Goal: Information Seeking & Learning: Learn about a topic

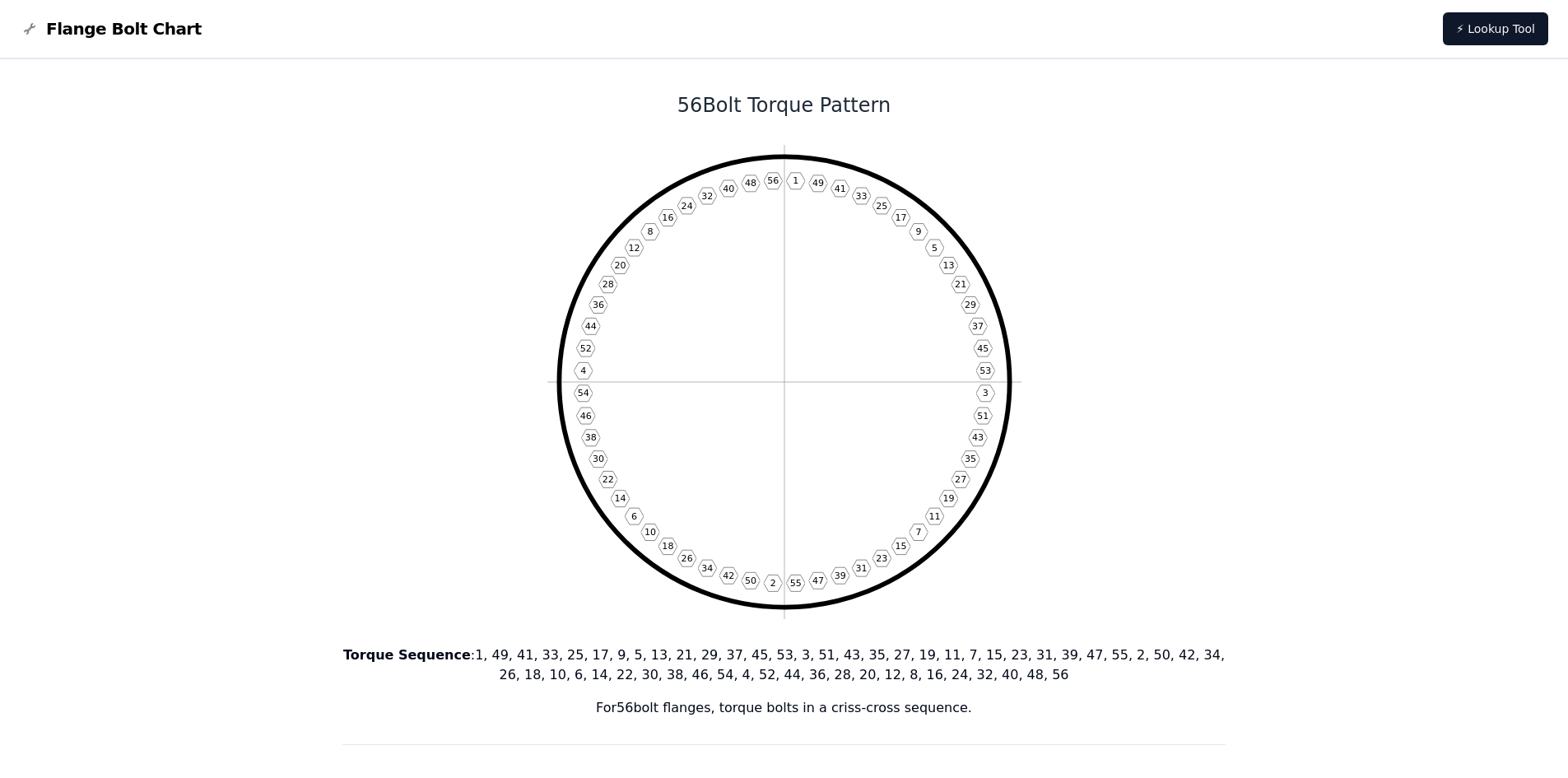
click at [843, 276] on icon "1 49 41 33 25 17 9 5 13 21 29 37 45 53 3 51 43 35 27 19 11 7 15 23 31 39 47 55 …" at bounding box center [784, 382] width 474 height 474
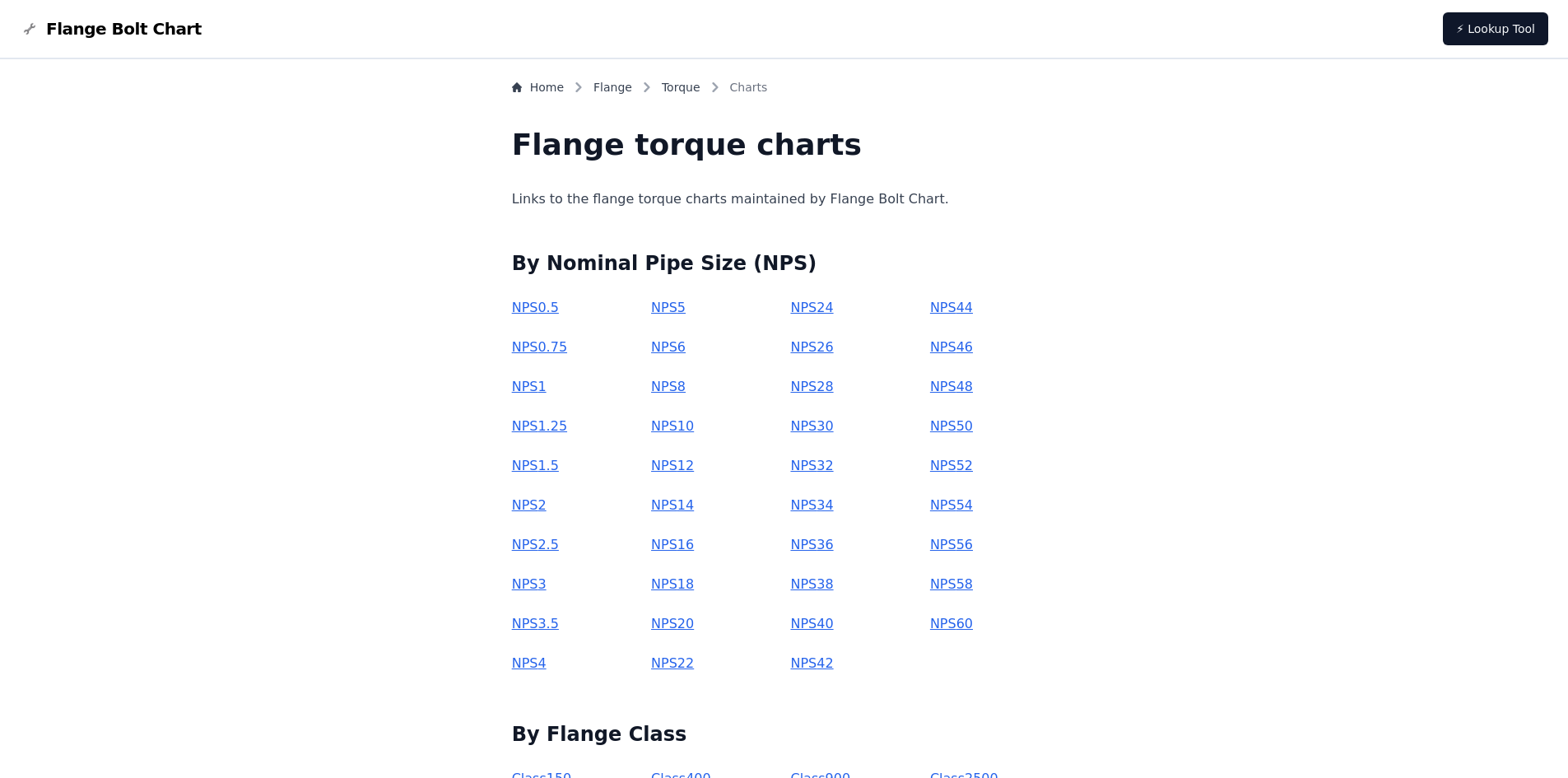
scroll to position [157, 0]
